Goal: Information Seeking & Learning: Learn about a topic

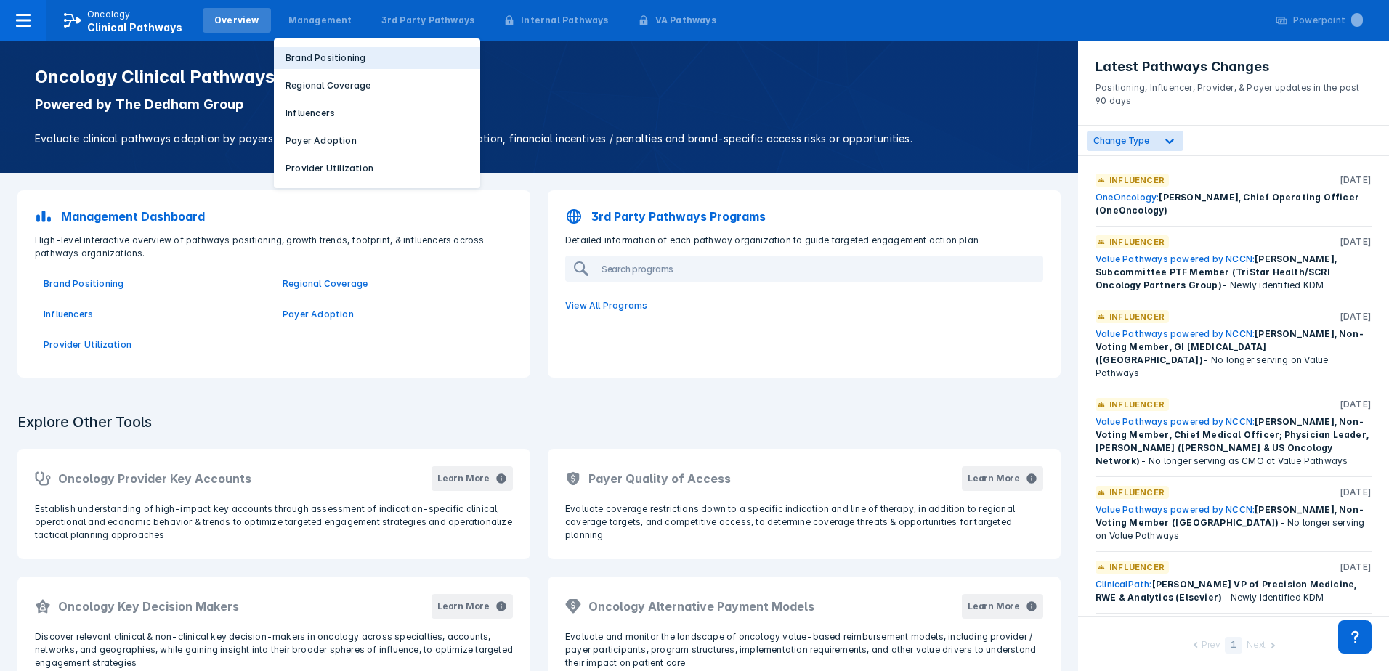
click at [301, 58] on p "Brand Positioning" at bounding box center [325, 58] width 80 height 13
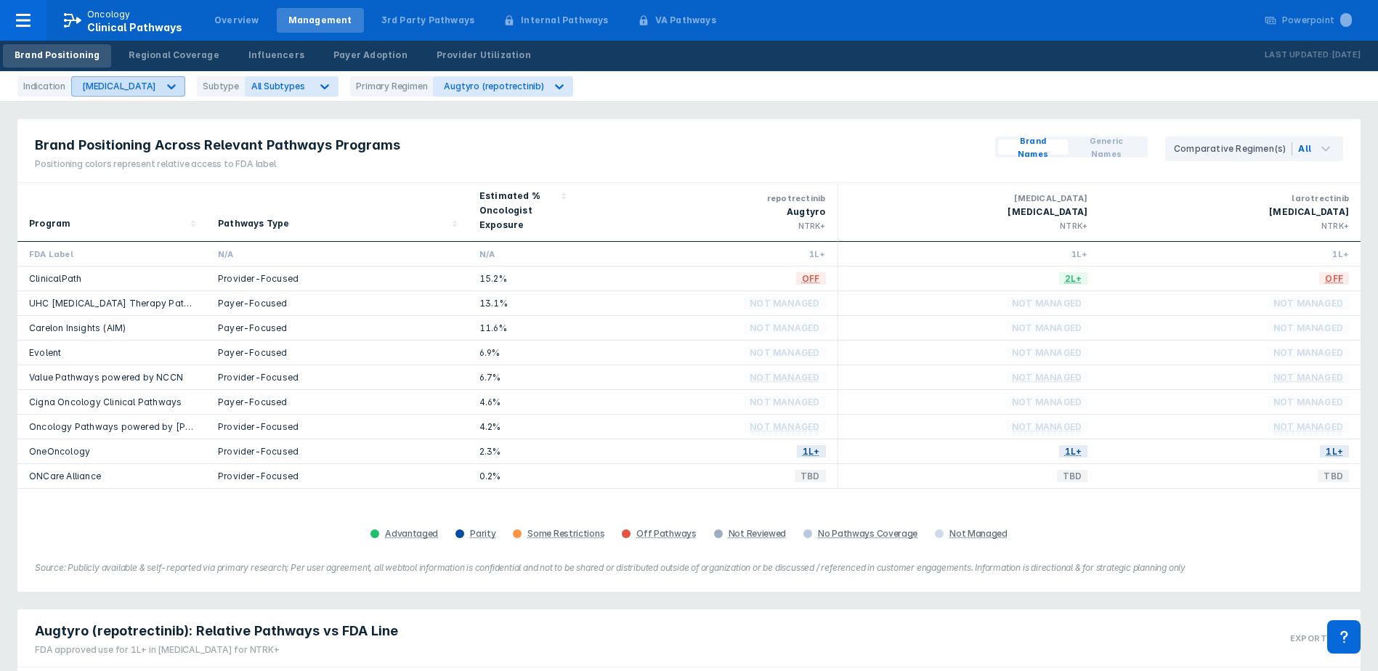
click at [126, 86] on div "Breast Cancer" at bounding box center [119, 86] width 74 height 11
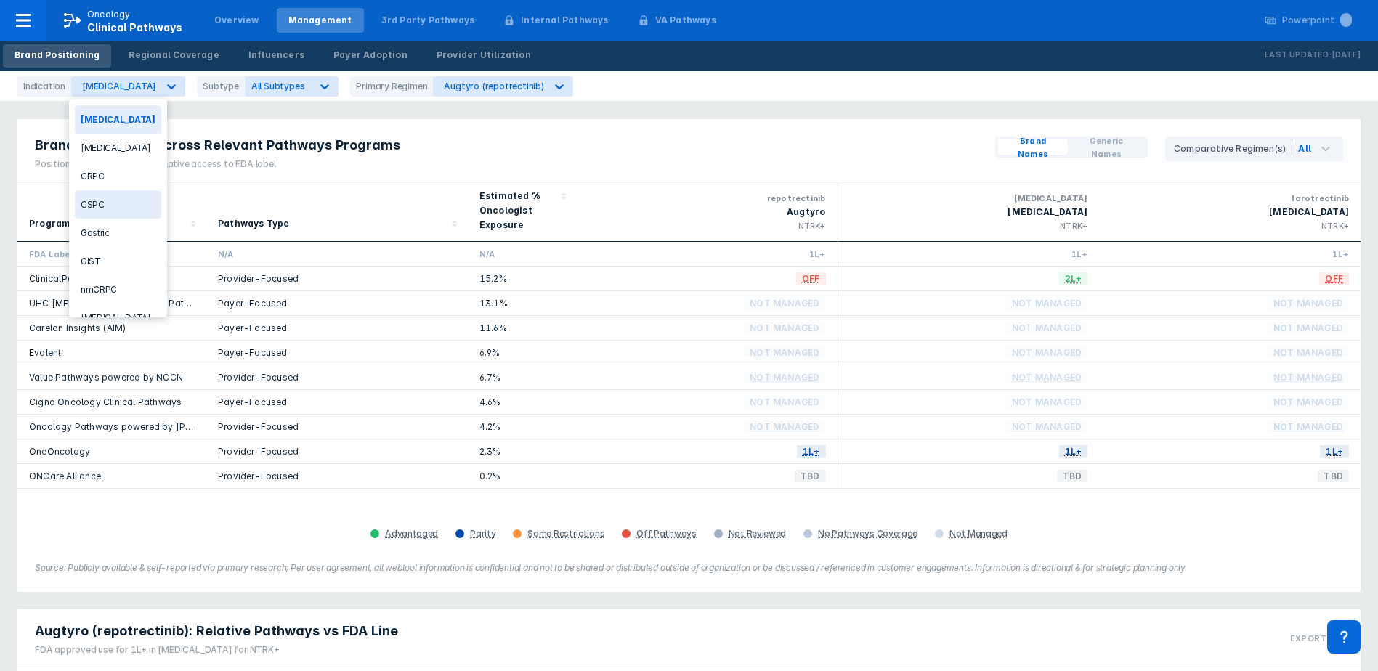
click at [122, 202] on div "CSPC" at bounding box center [118, 204] width 86 height 28
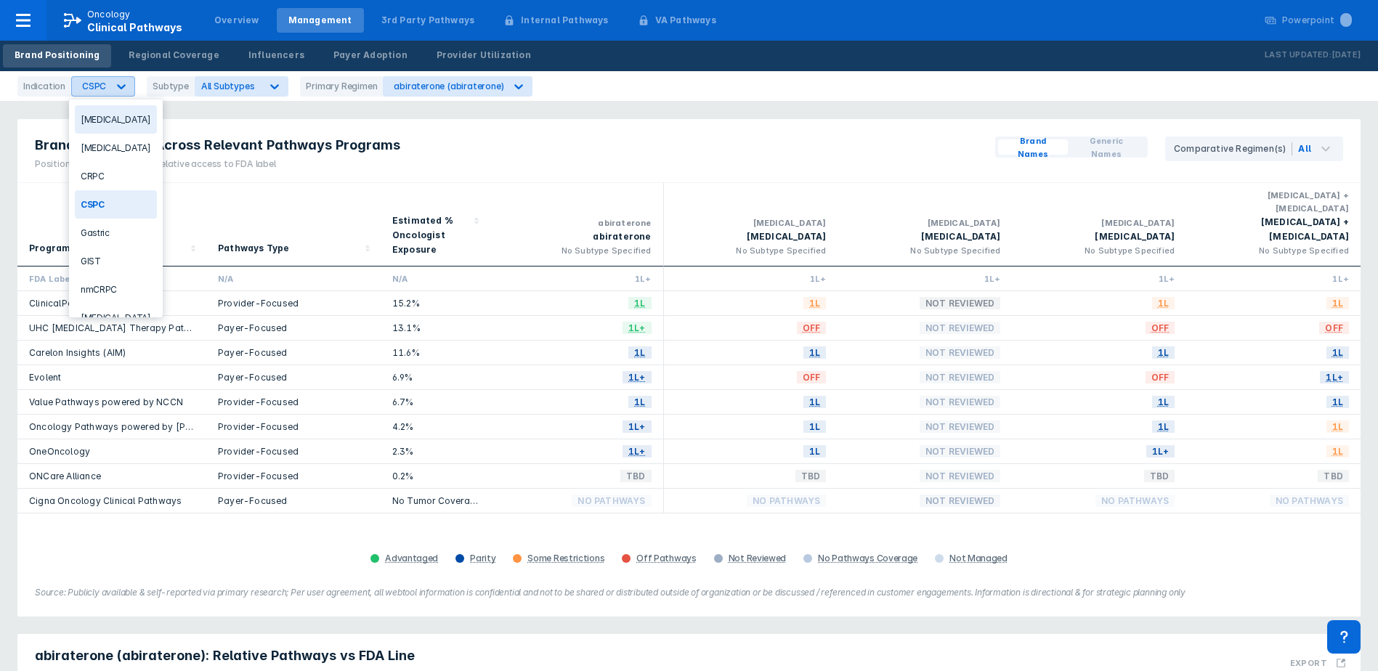
click at [114, 86] on icon at bounding box center [121, 86] width 15 height 15
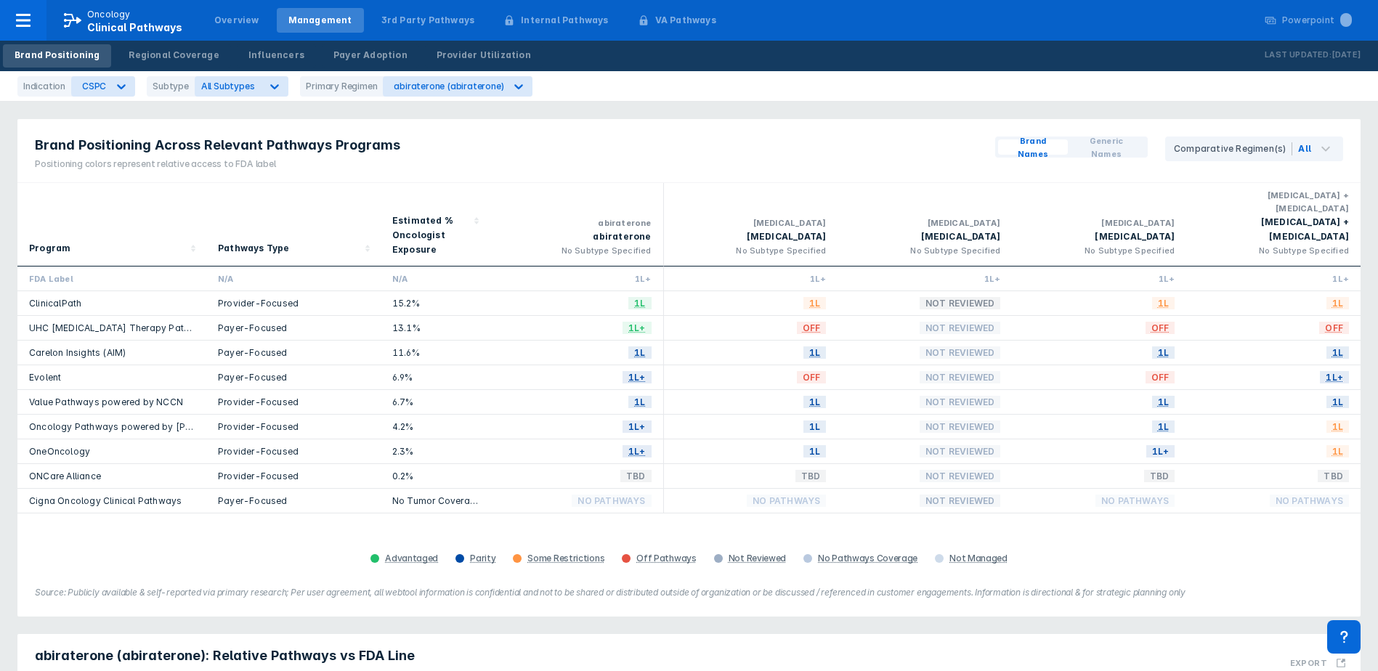
click at [301, 105] on div "Brand Positioning Across Relevant Pathways Programs Positioning colors represen…" at bounding box center [689, 577] width 1378 height 1154
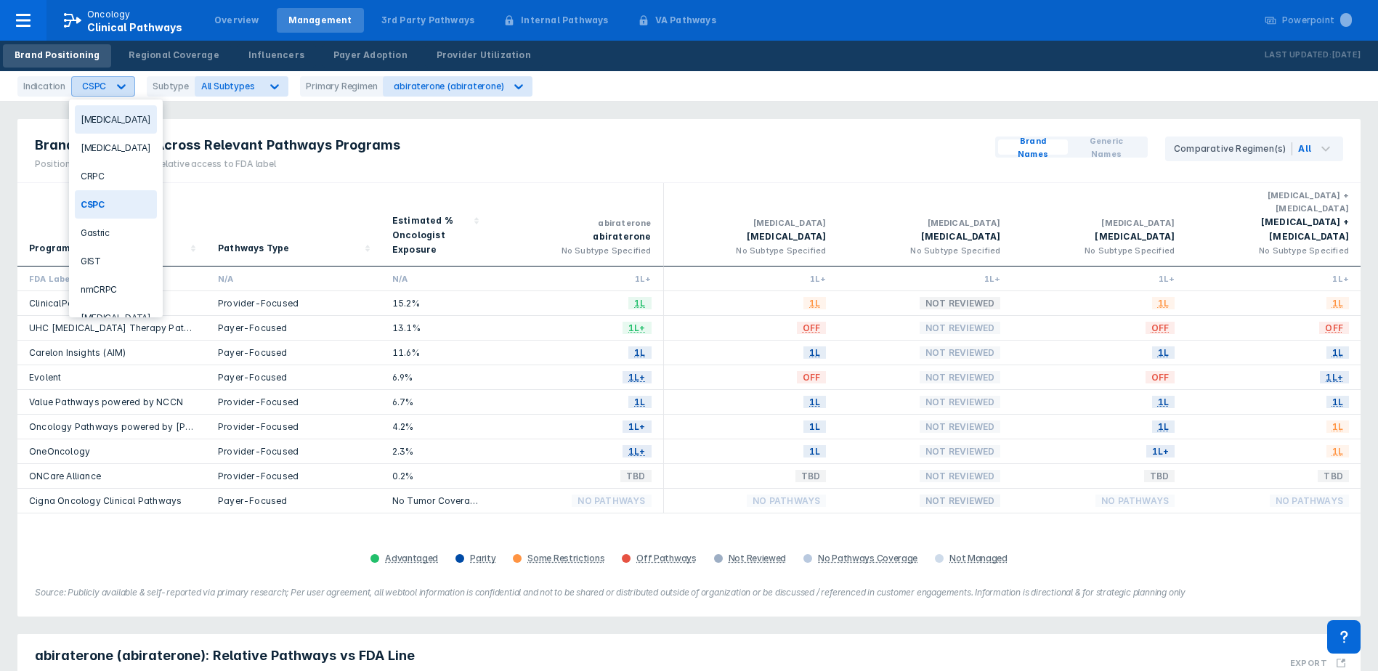
click at [109, 86] on div at bounding box center [121, 86] width 26 height 26
click at [97, 179] on div "CRPC" at bounding box center [116, 176] width 82 height 28
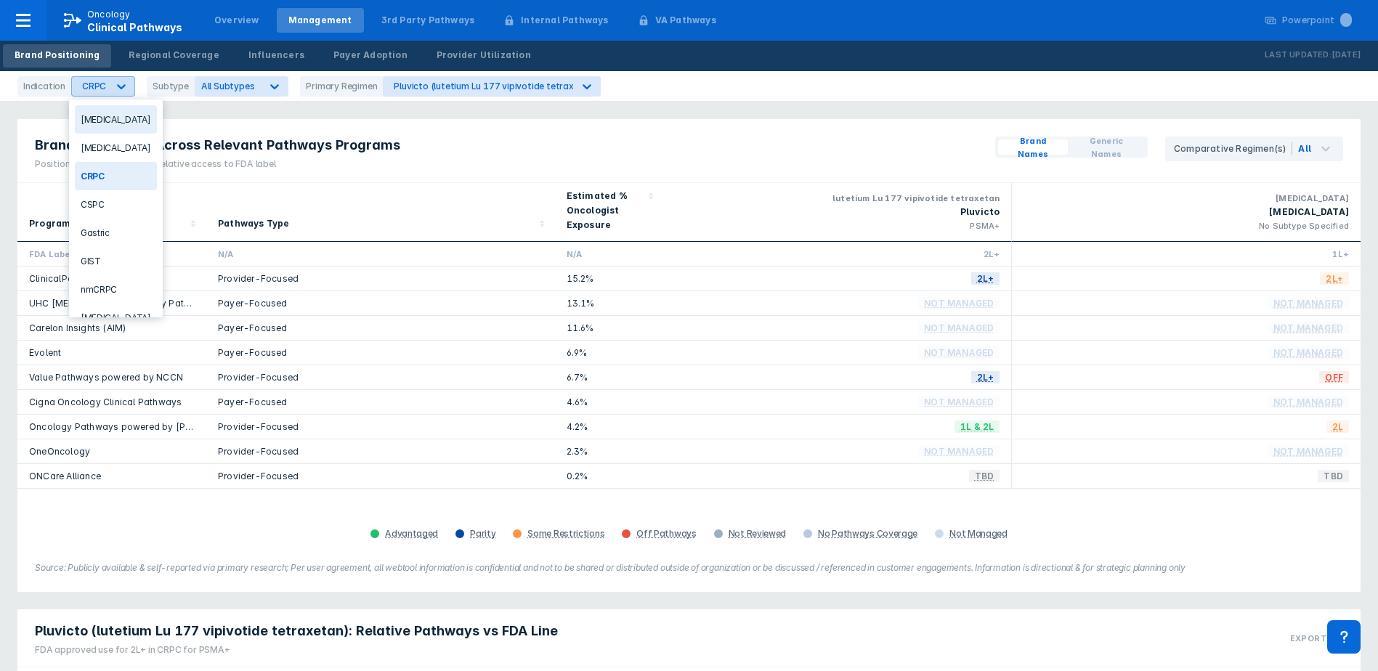
click at [111, 95] on div at bounding box center [121, 86] width 26 height 26
click at [142, 150] on div "CSPC" at bounding box center [116, 156] width 82 height 28
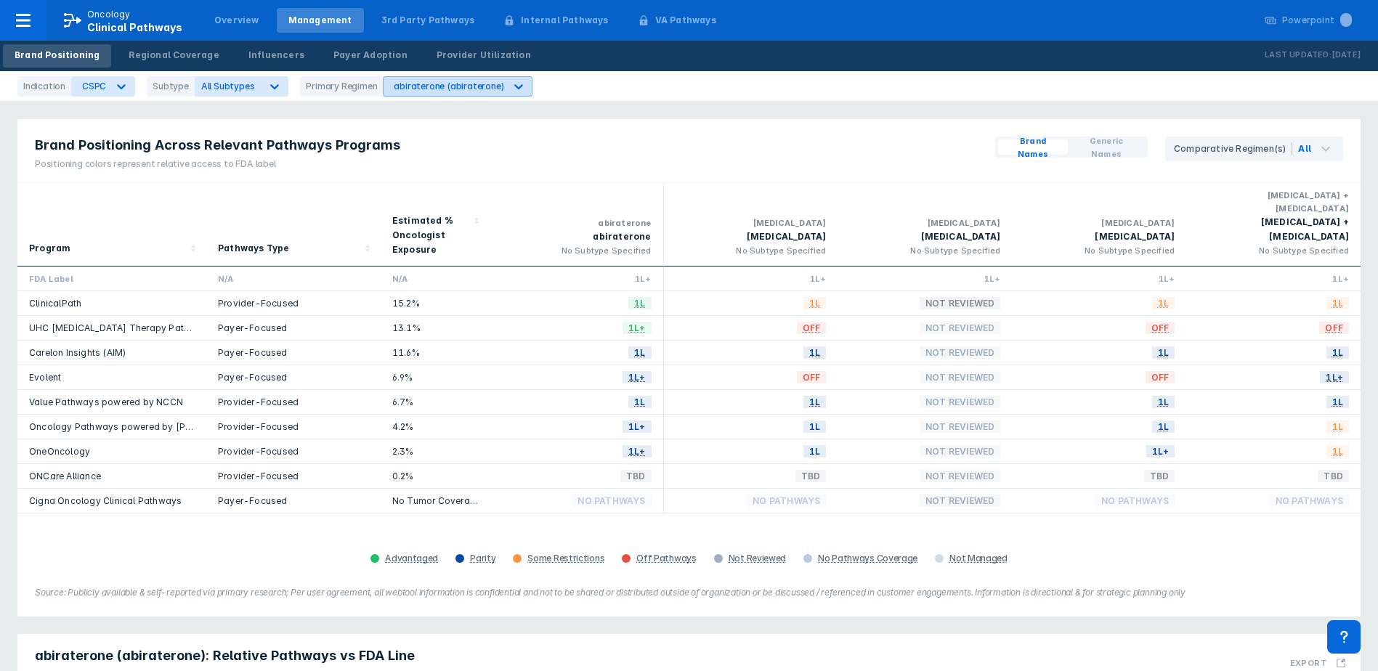
click at [511, 89] on icon at bounding box center [518, 86] width 15 height 15
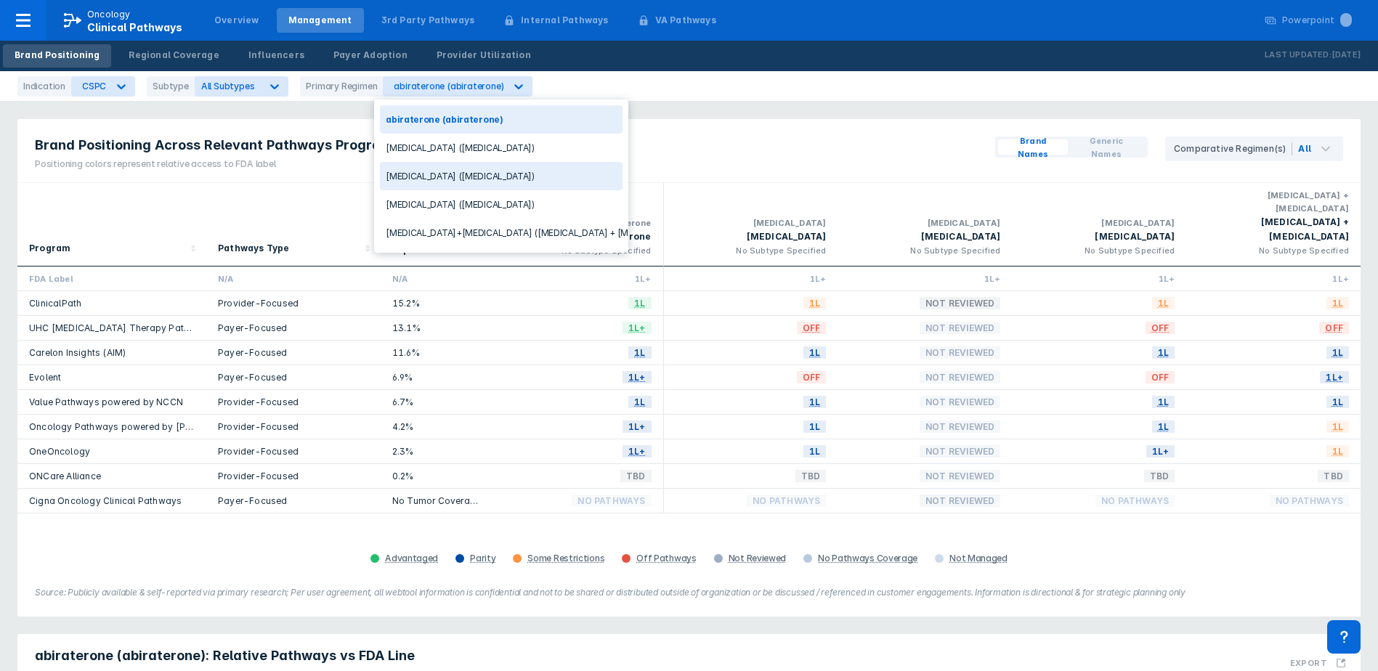
click at [452, 172] on div "Nubeqa (darolutamide)" at bounding box center [501, 176] width 243 height 28
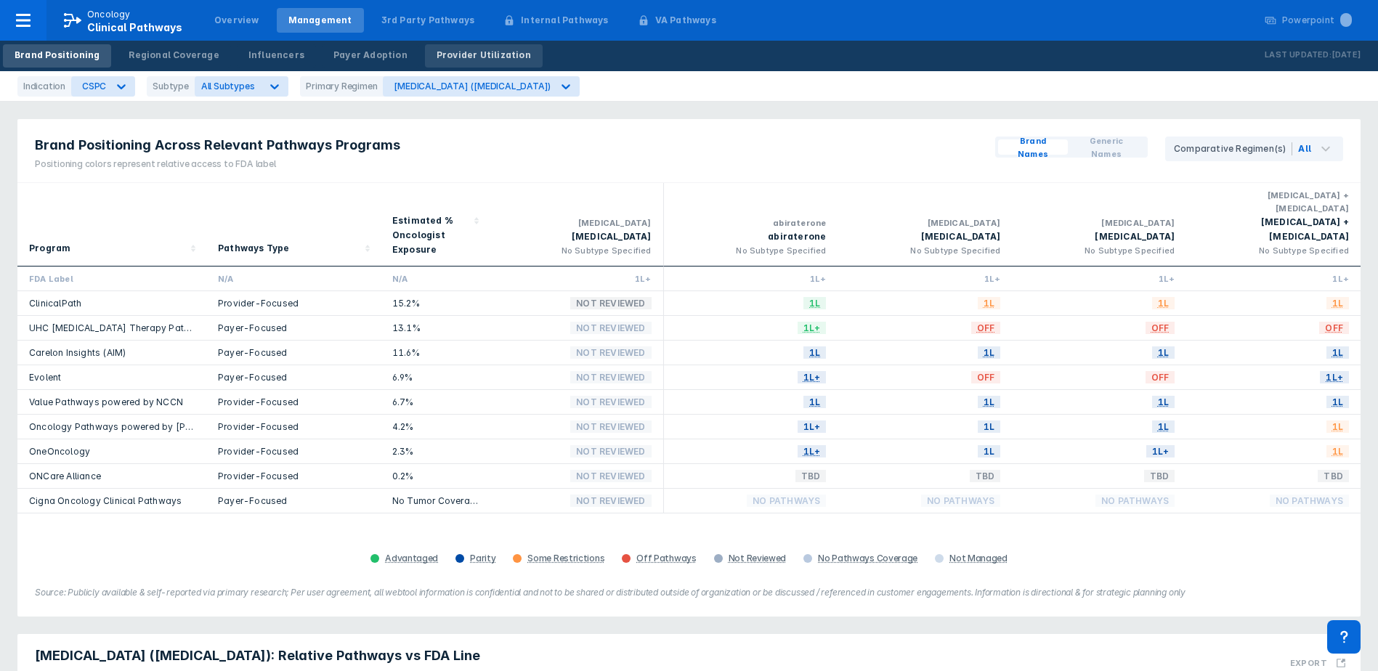
click at [437, 59] on div "Provider Utilization" at bounding box center [484, 55] width 94 height 13
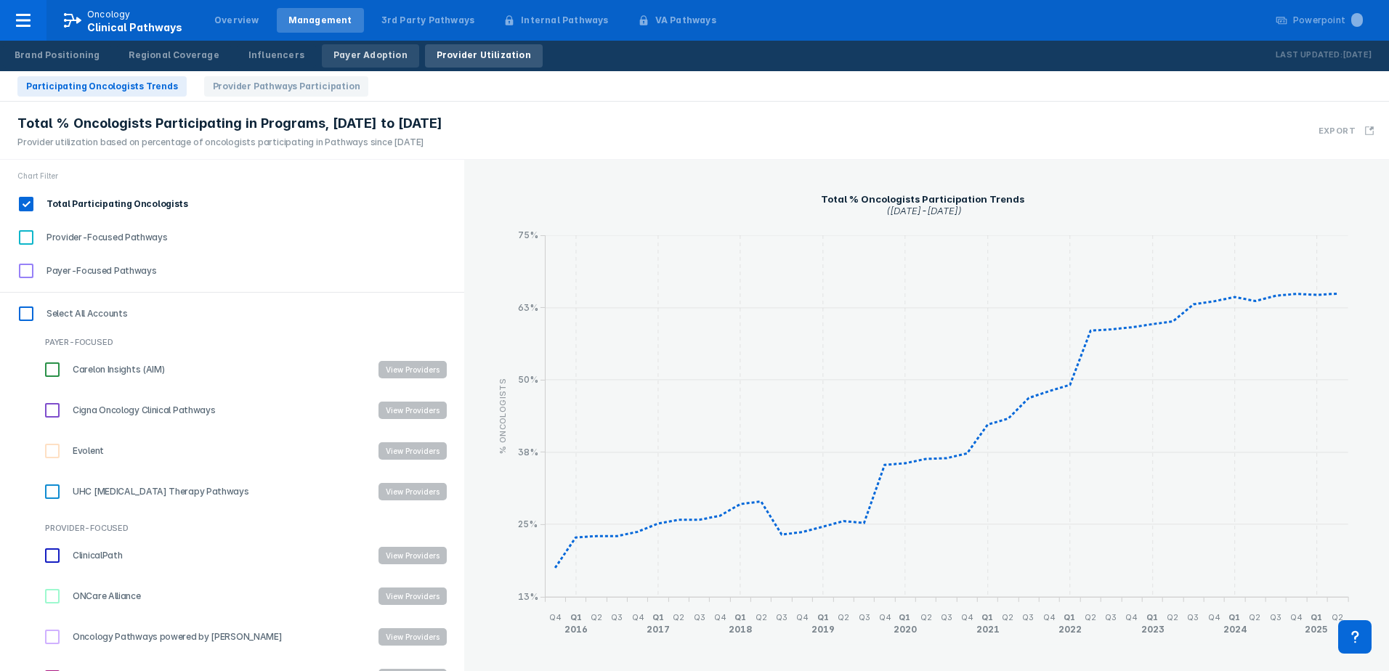
click at [360, 57] on div "Payer Adoption" at bounding box center [370, 55] width 74 height 13
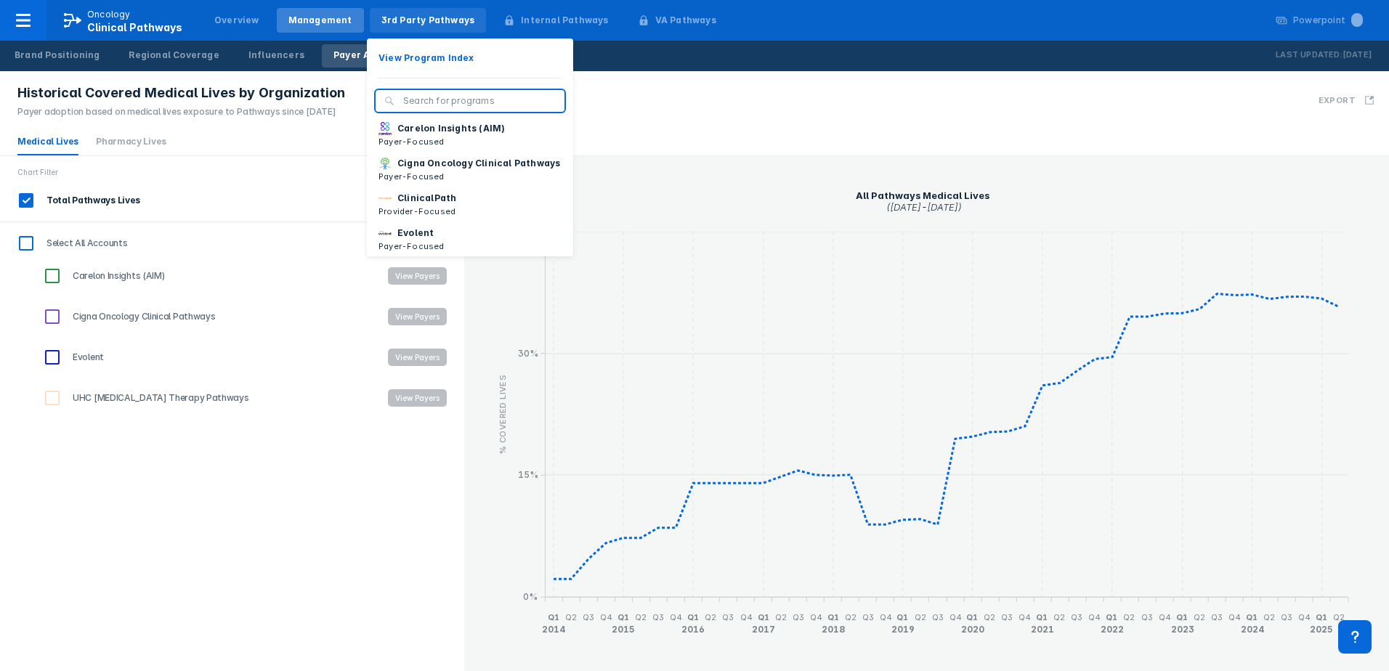
click at [423, 21] on div "3rd Party Pathways" at bounding box center [428, 20] width 94 height 13
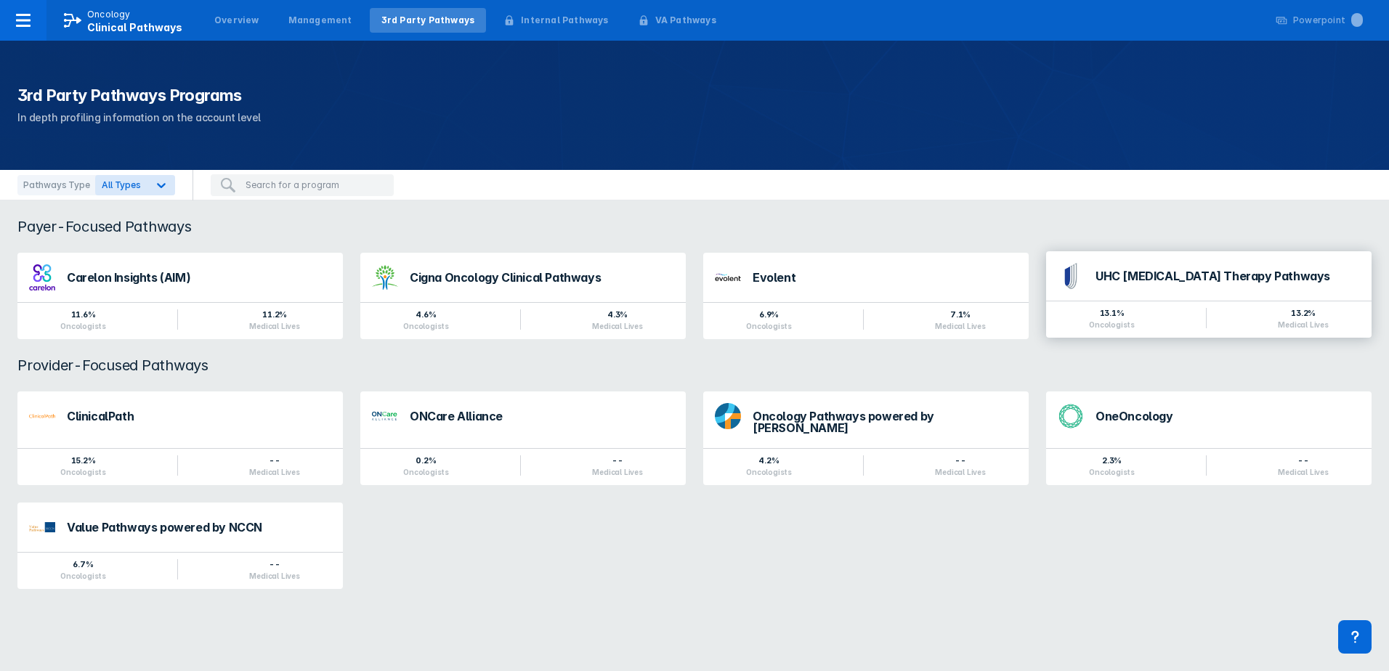
click at [1145, 278] on div "UHC Cancer Therapy Pathways" at bounding box center [1227, 276] width 264 height 12
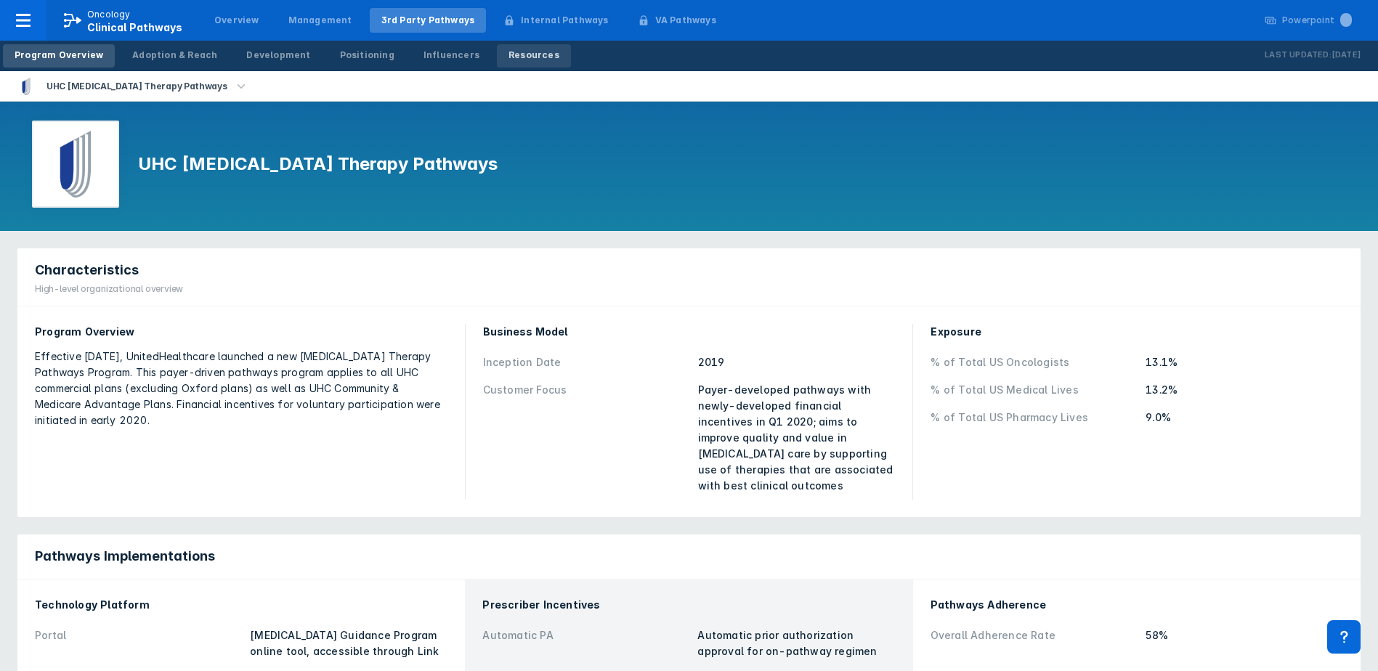
click at [497, 62] on link "Resources" at bounding box center [534, 55] width 74 height 23
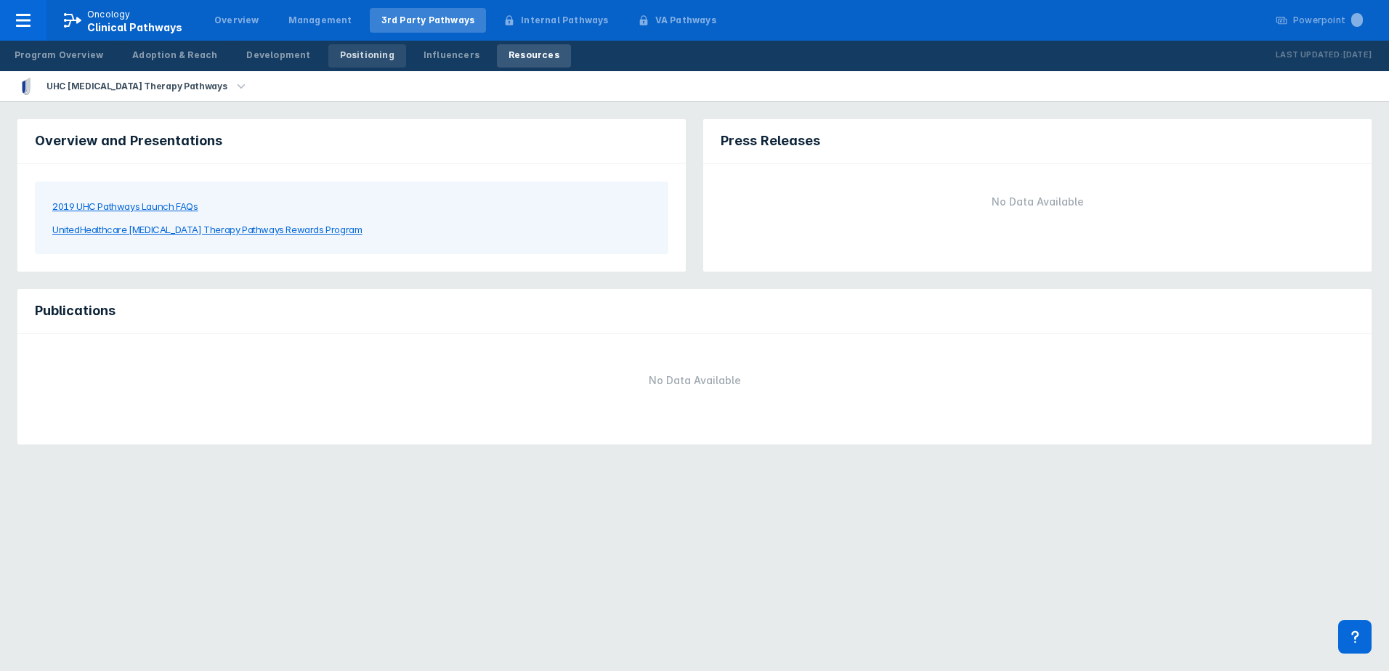
click at [340, 56] on div "Positioning" at bounding box center [367, 55] width 54 height 13
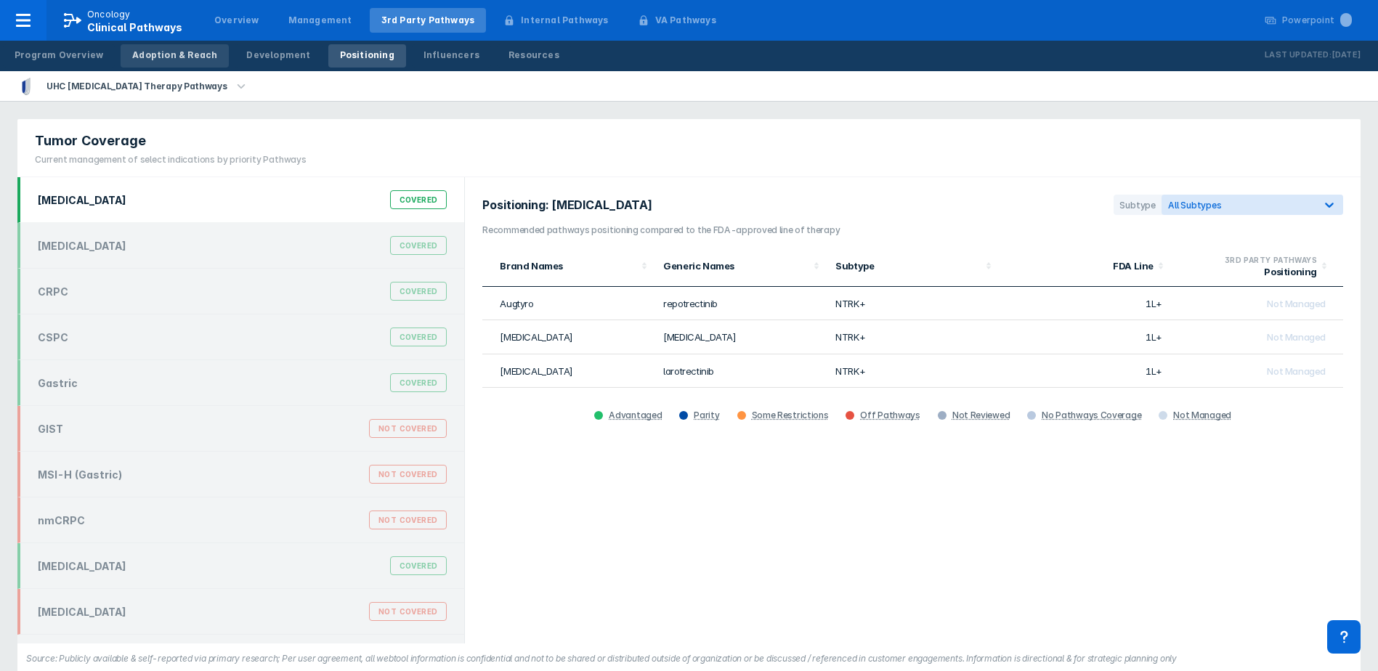
click at [142, 61] on div "Adoption & Reach" at bounding box center [174, 55] width 85 height 13
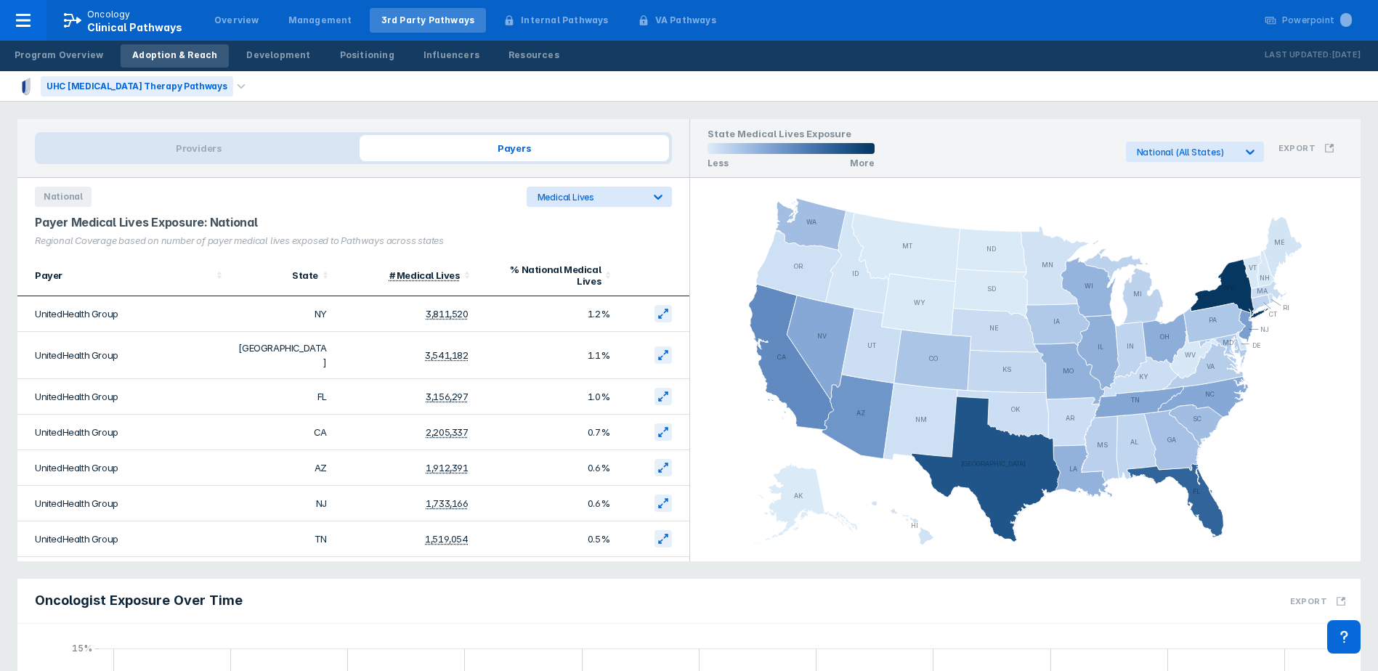
click at [179, 84] on div "UHC Cancer Therapy Pathways" at bounding box center [137, 86] width 192 height 20
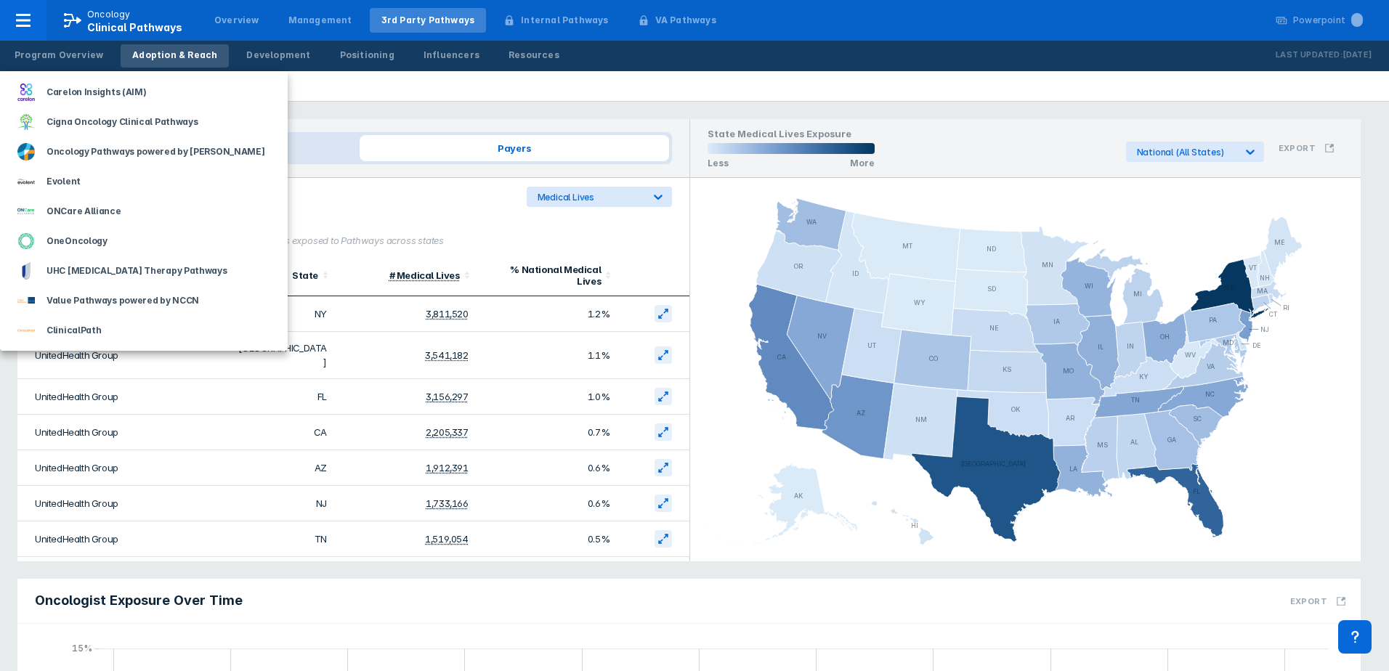
click at [271, 53] on div at bounding box center [694, 335] width 1389 height 671
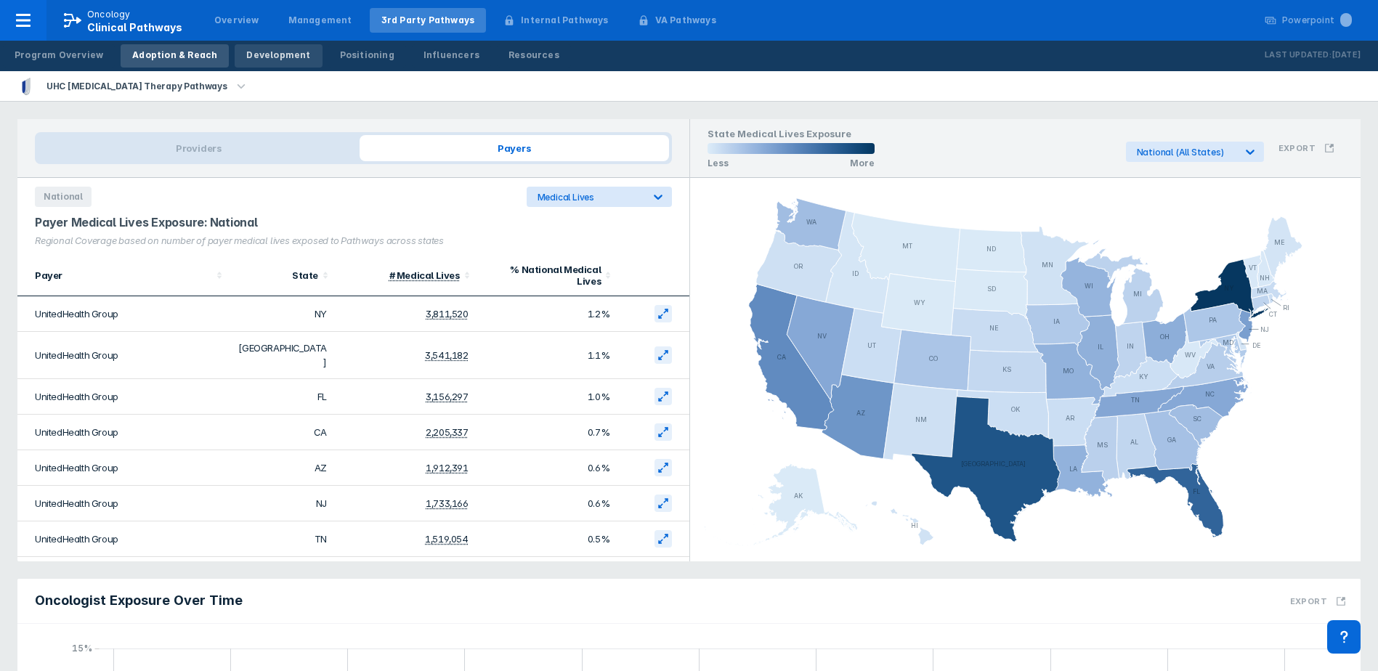
click at [273, 65] on link "Development" at bounding box center [278, 55] width 87 height 23
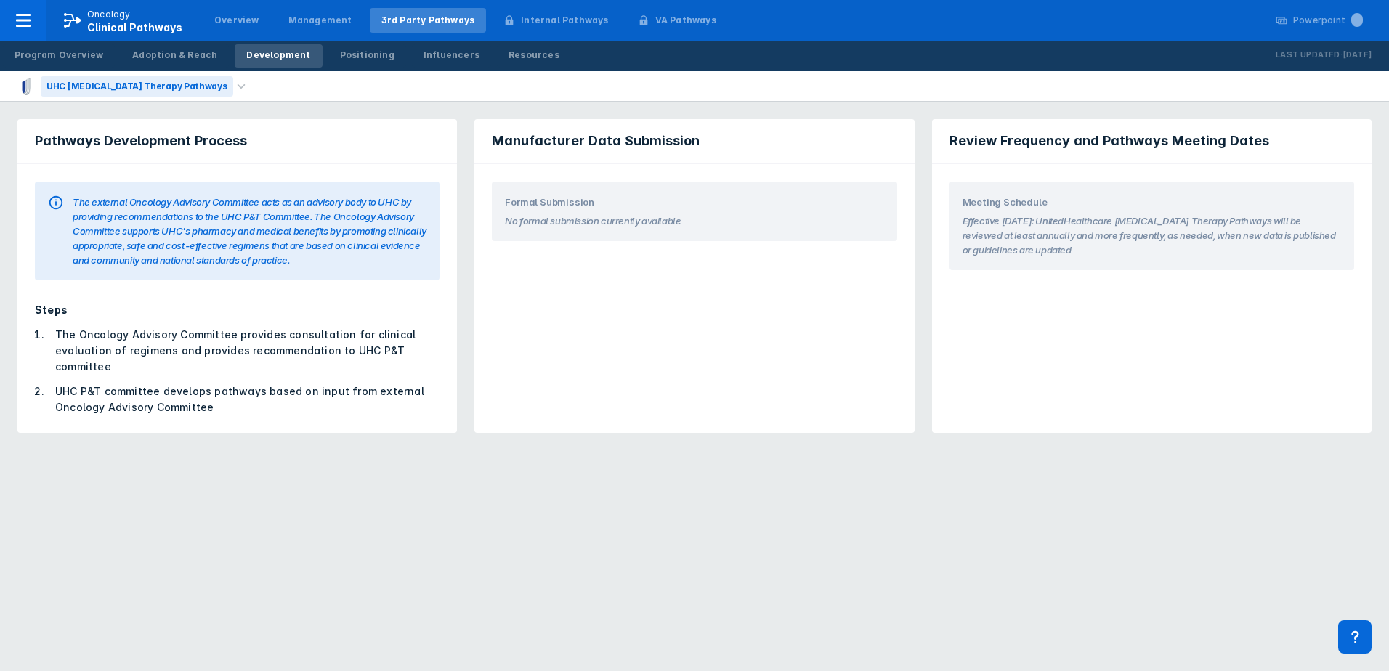
click at [155, 92] on div "UHC Cancer Therapy Pathways" at bounding box center [137, 86] width 192 height 20
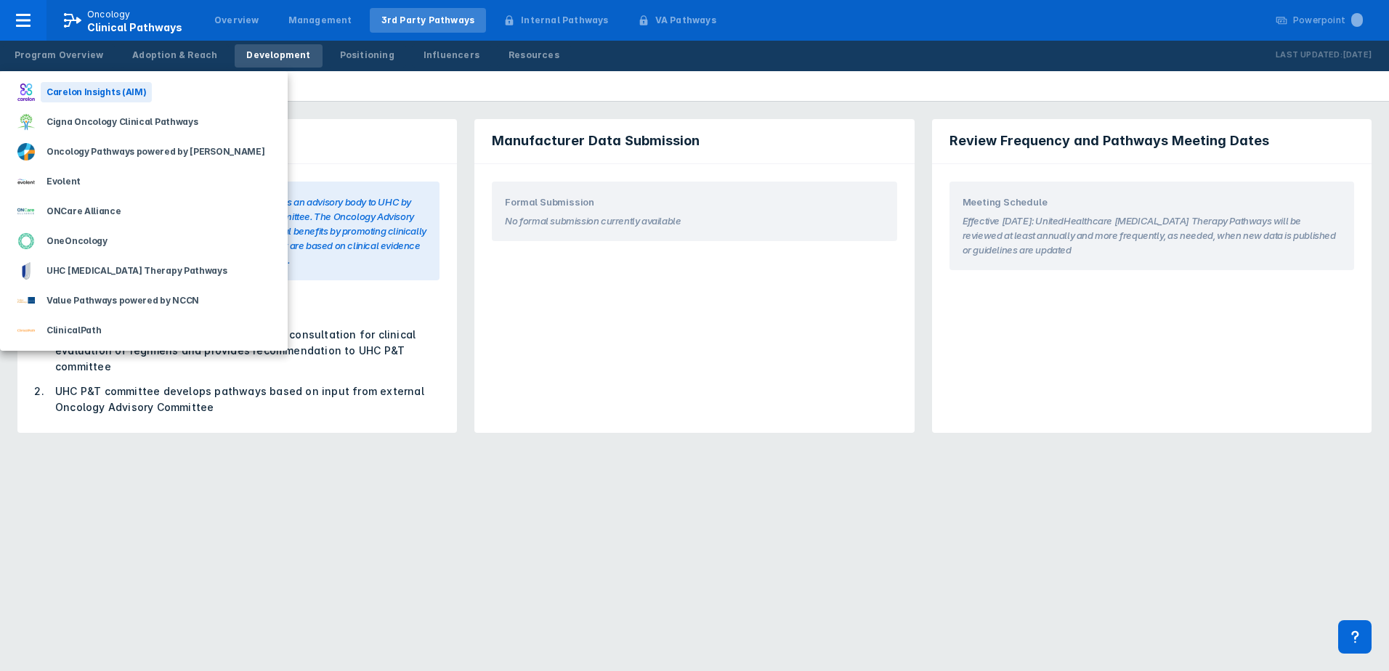
click at [101, 92] on div "Carelon Insights (AIM)" at bounding box center [96, 92] width 111 height 20
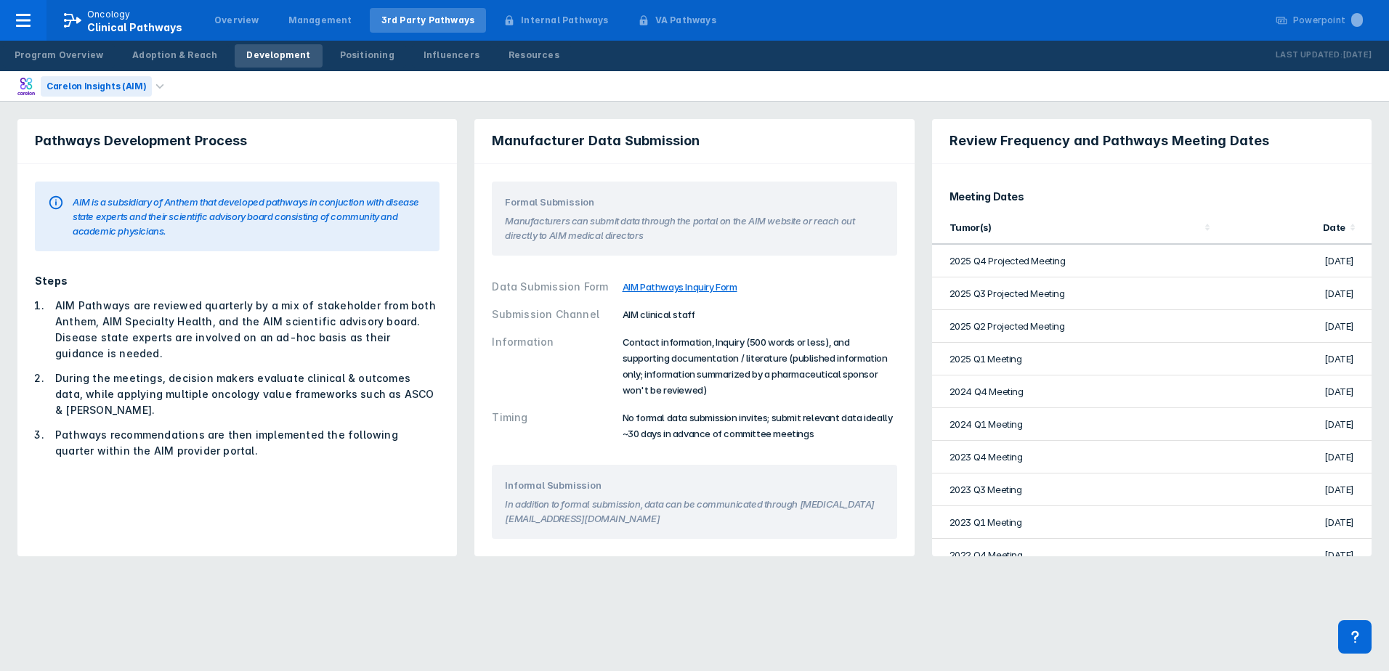
click at [140, 93] on div "Carelon Insights (AIM)" at bounding box center [96, 86] width 111 height 20
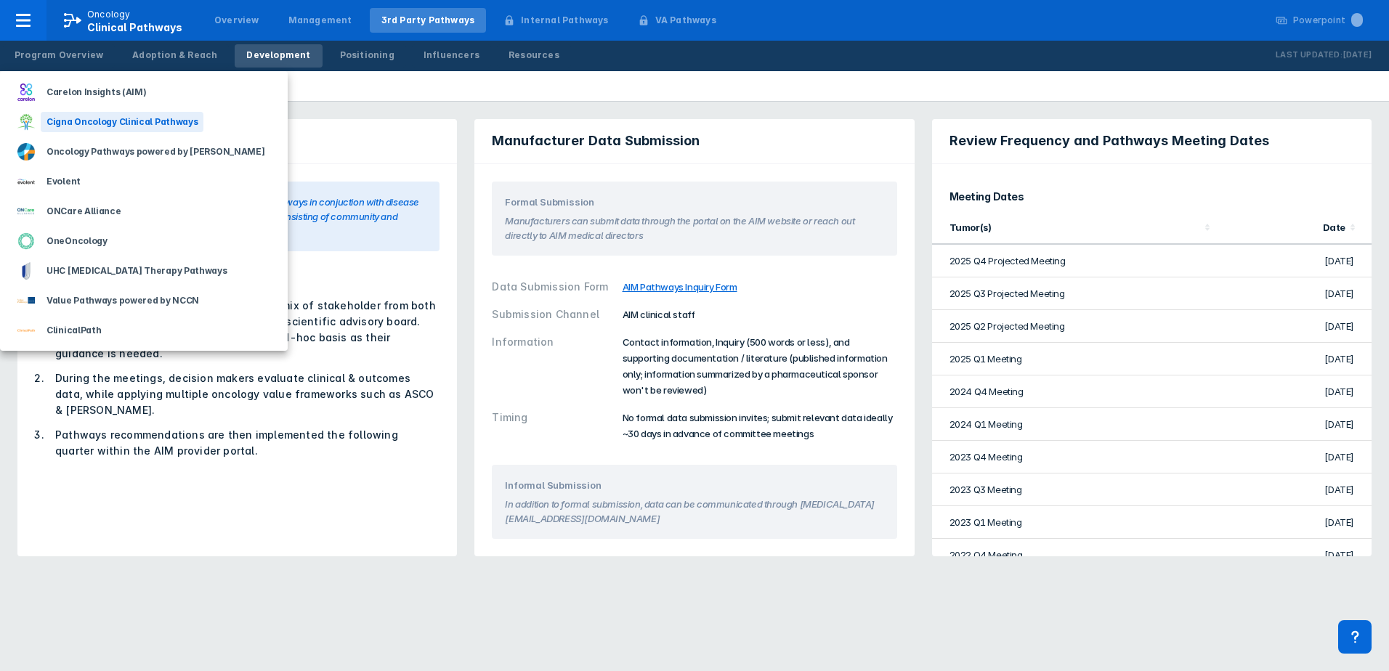
click at [140, 123] on div "Cigna Oncology Clinical Pathways" at bounding box center [122, 122] width 163 height 20
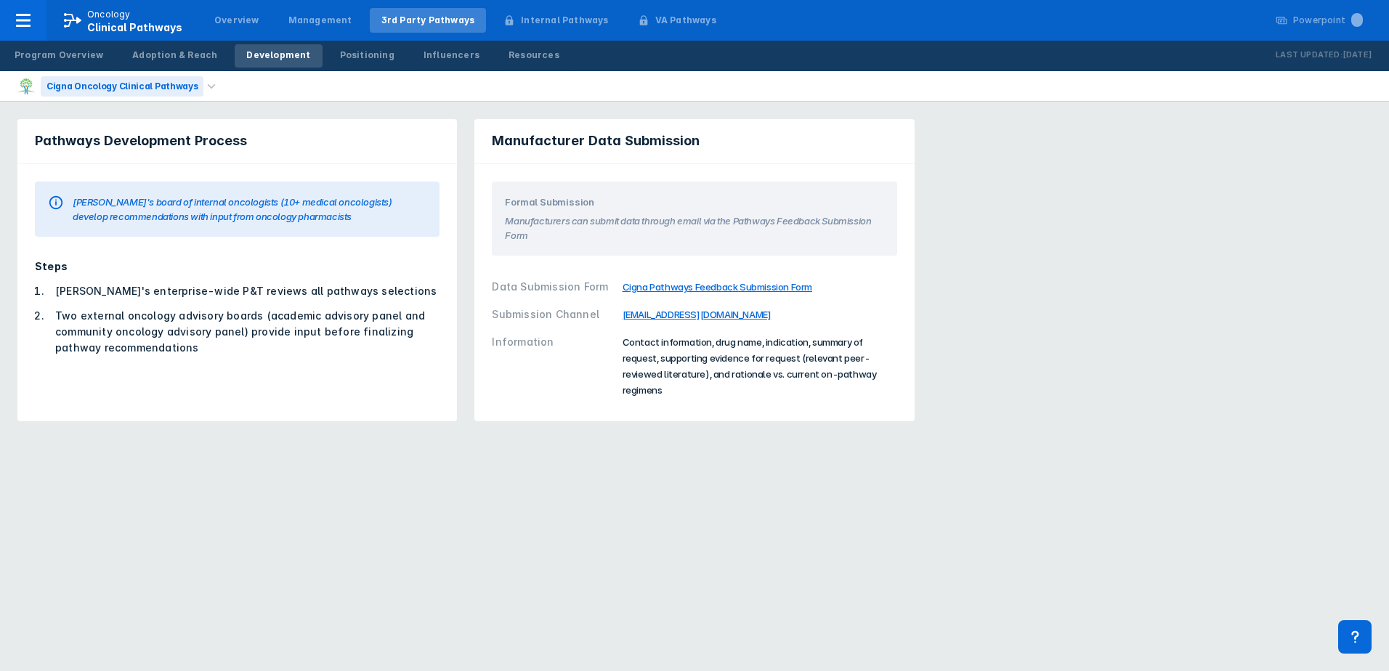
click at [144, 89] on div "Cigna Oncology Clinical Pathways" at bounding box center [122, 86] width 163 height 20
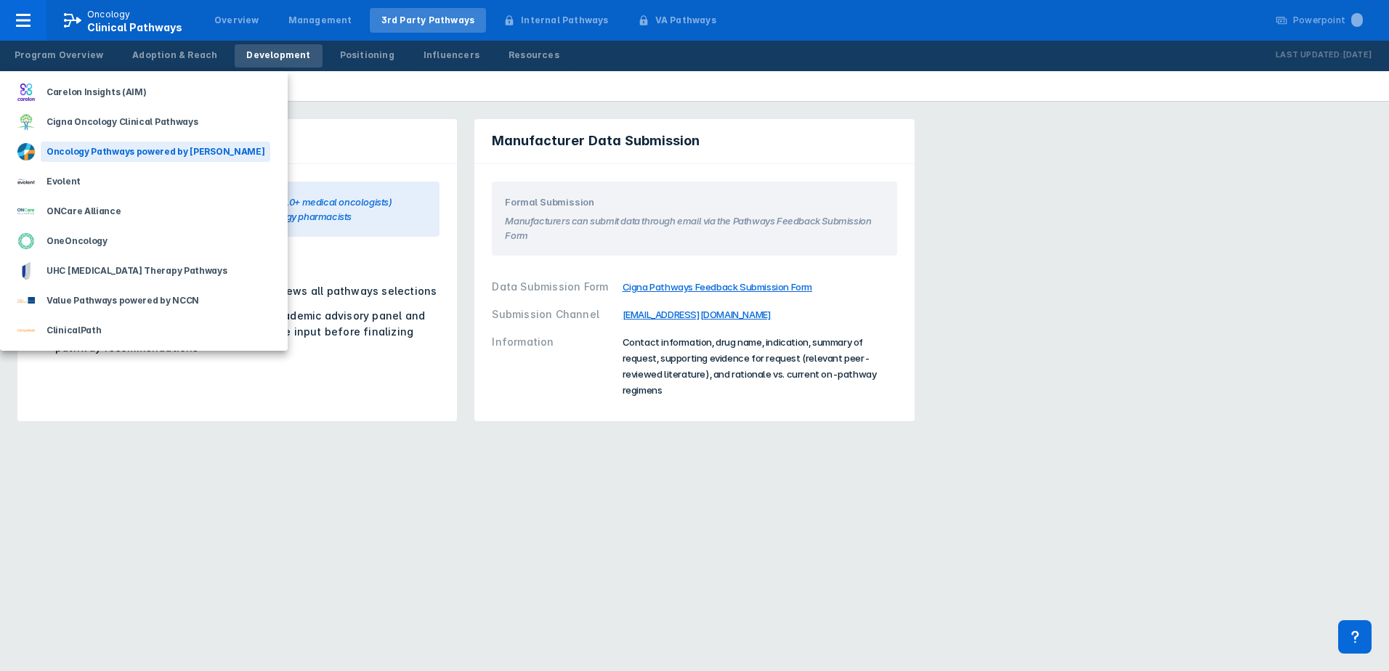
click at [140, 151] on div "Oncology Pathways powered by Dana-Farber" at bounding box center [156, 152] width 230 height 20
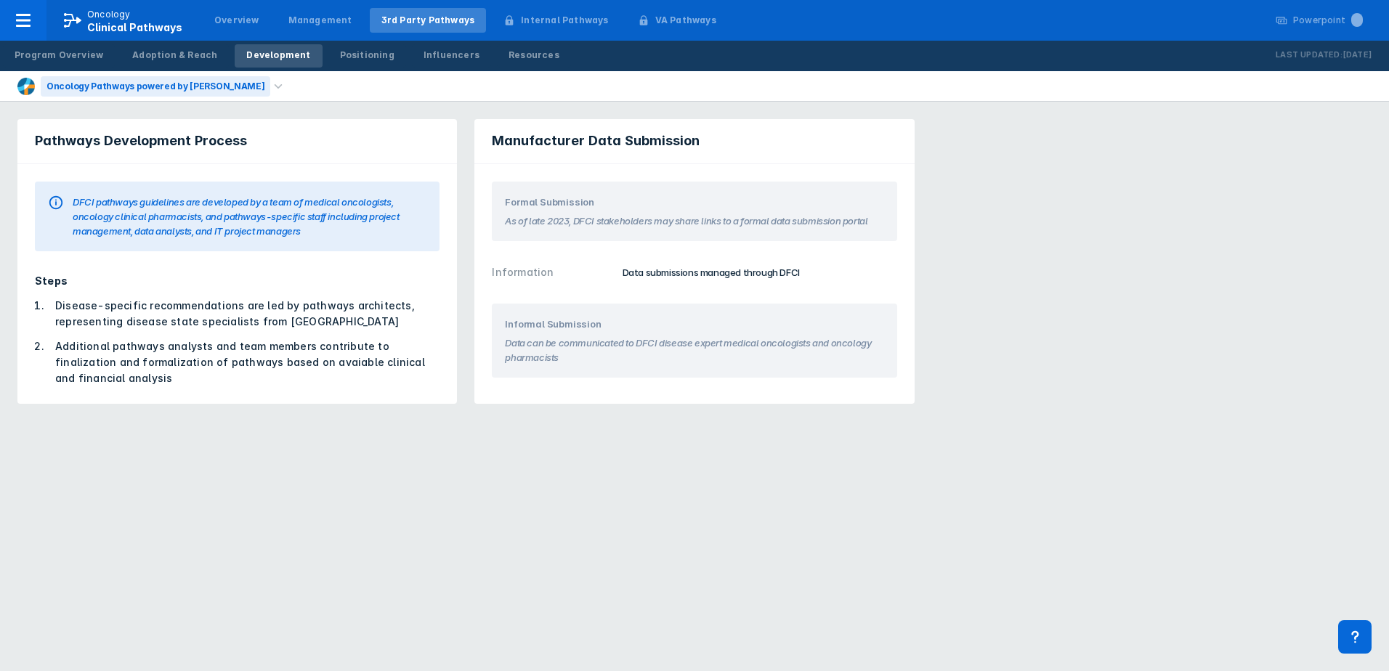
click at [153, 74] on div "Oncology Pathways powered by Dana-Farber" at bounding box center [143, 86] width 253 height 30
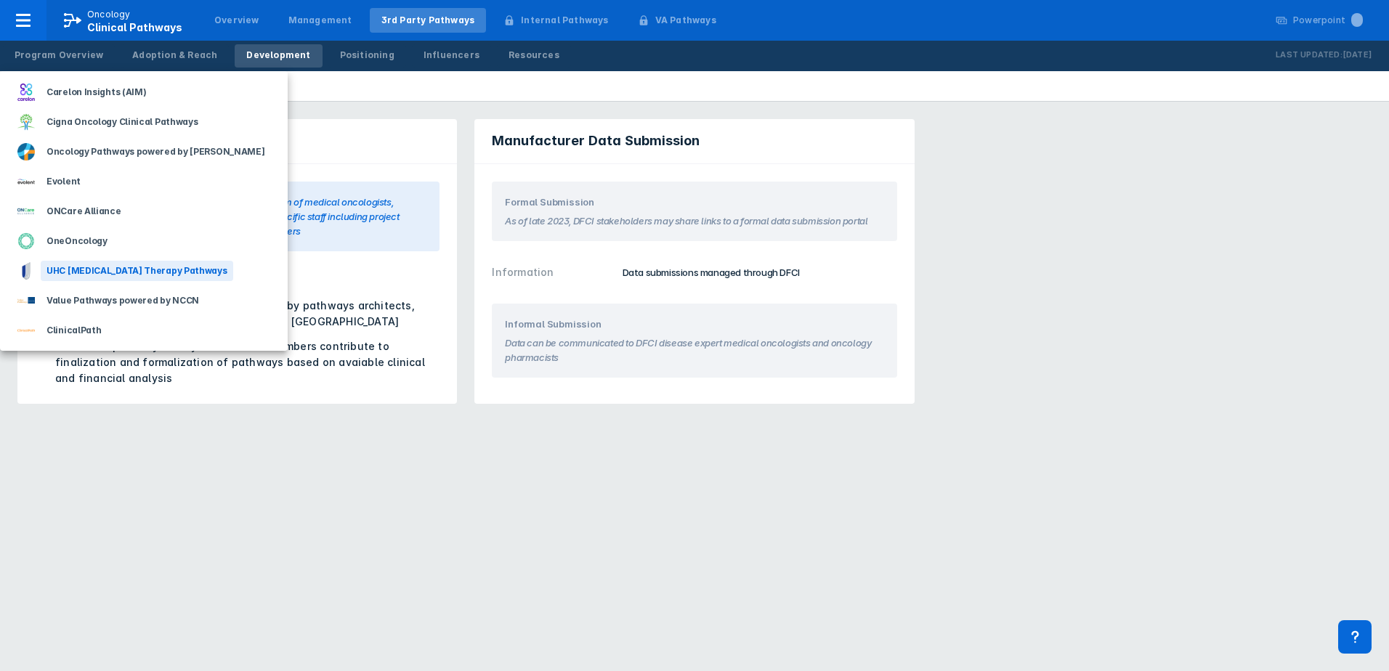
click at [115, 269] on div "UHC Cancer Therapy Pathways" at bounding box center [137, 271] width 192 height 20
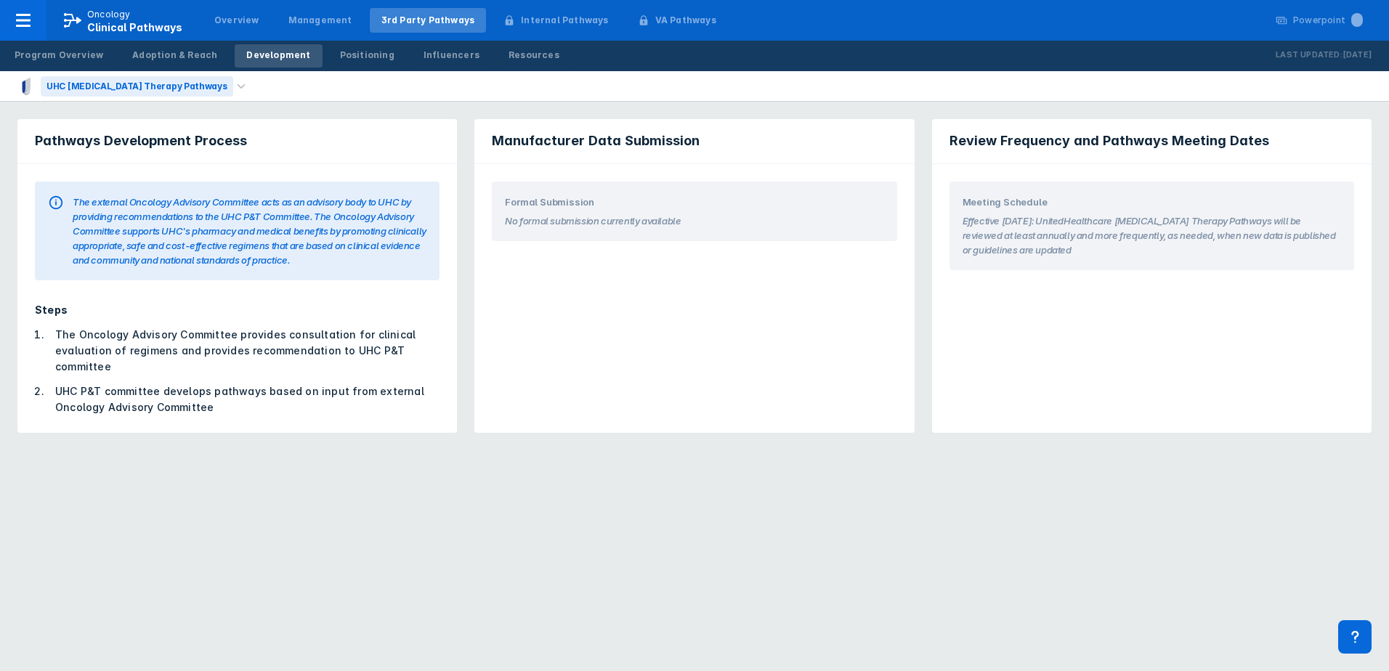
click at [118, 77] on div "UHC Cancer Therapy Pathways" at bounding box center [137, 86] width 192 height 20
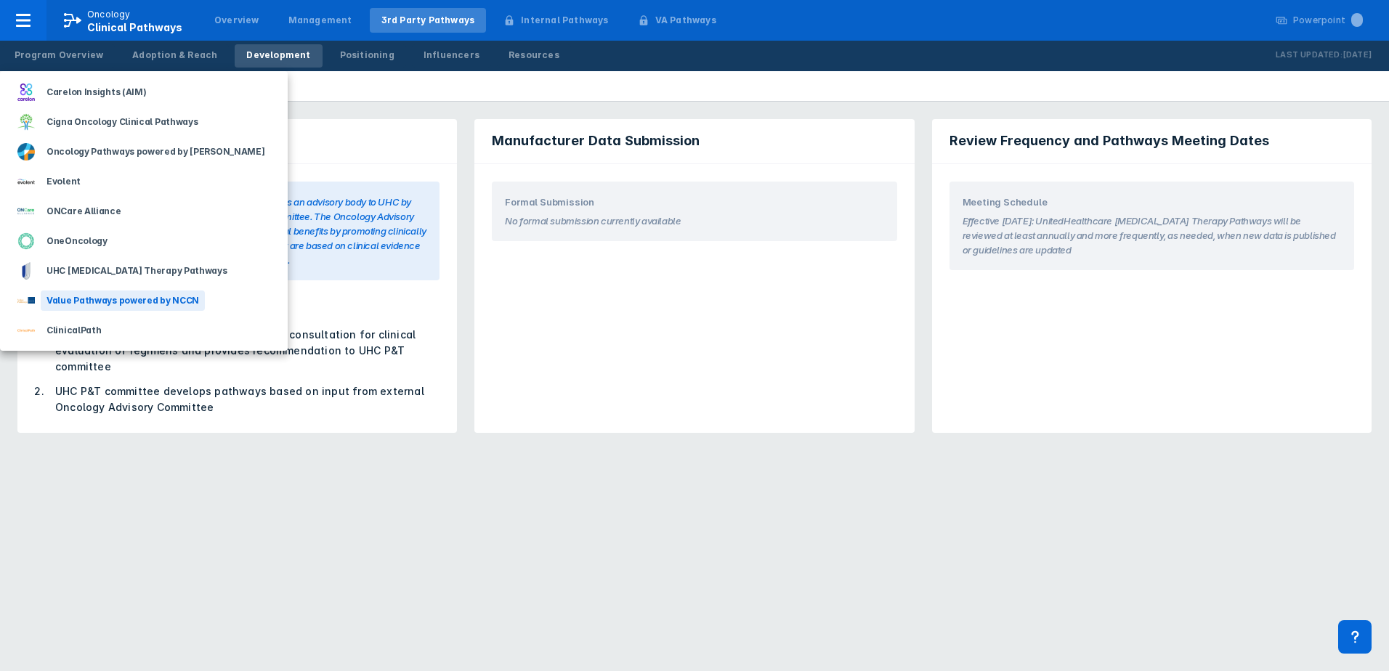
click at [129, 301] on div "Value Pathways powered by NCCN" at bounding box center [123, 301] width 164 height 20
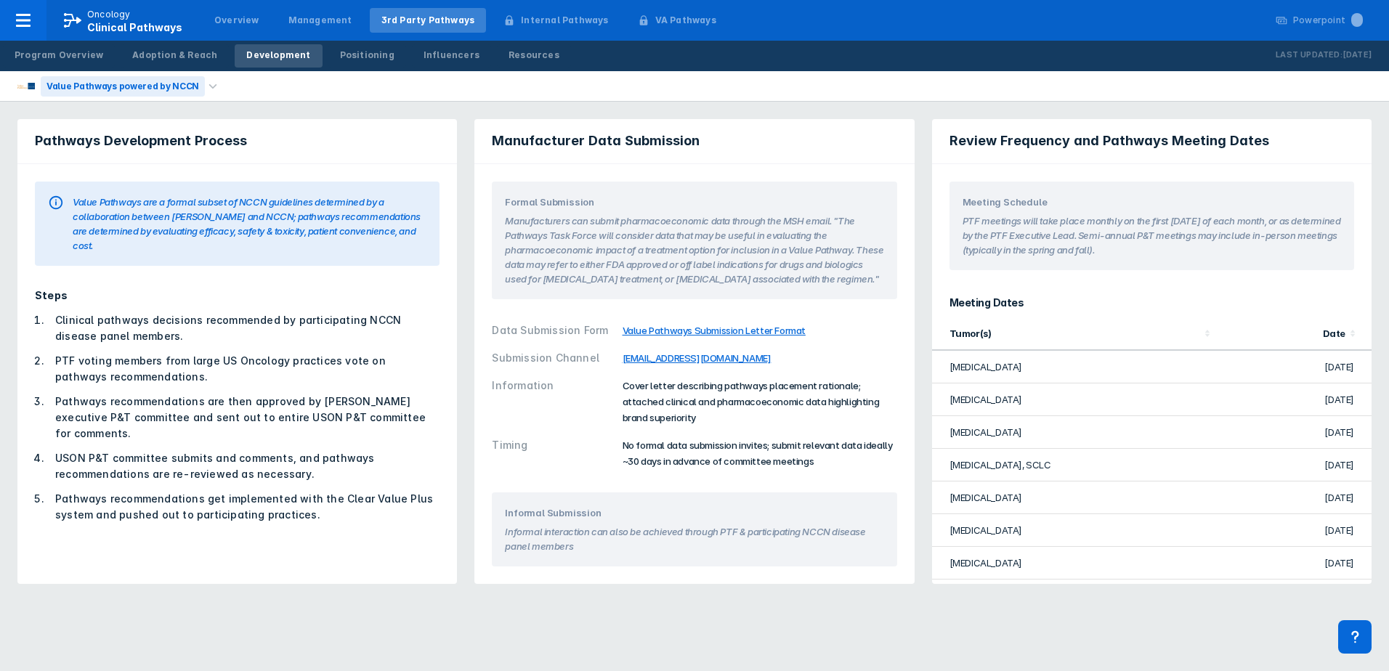
click at [166, 97] on div "Value Pathways powered by NCCN" at bounding box center [110, 86] width 187 height 30
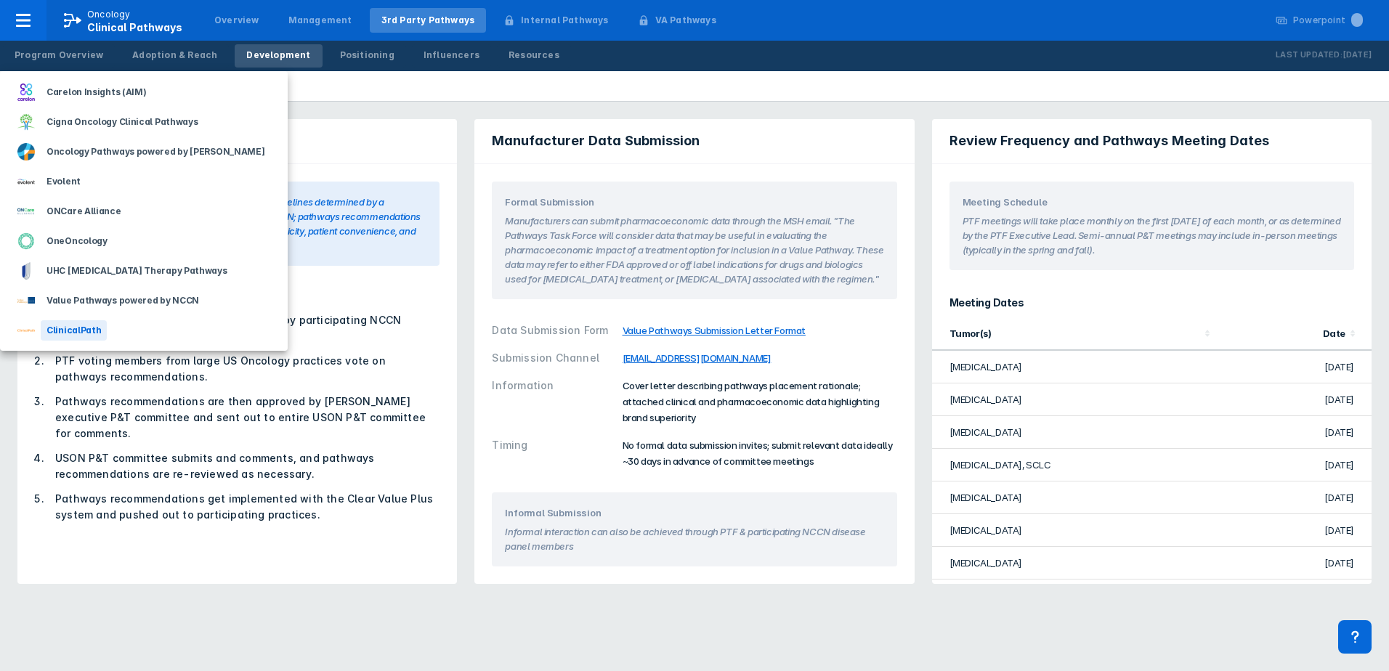
click at [155, 322] on div "ClinicalPath" at bounding box center [144, 330] width 288 height 30
